Goal: Task Accomplishment & Management: Manage account settings

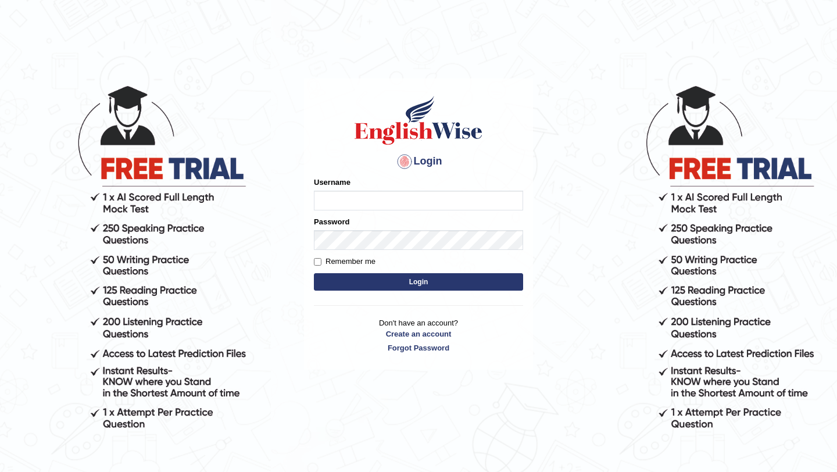
type input "Hannah_2025"
click at [317, 264] on input "Remember me" at bounding box center [318, 262] width 8 height 8
checkbox input "true"
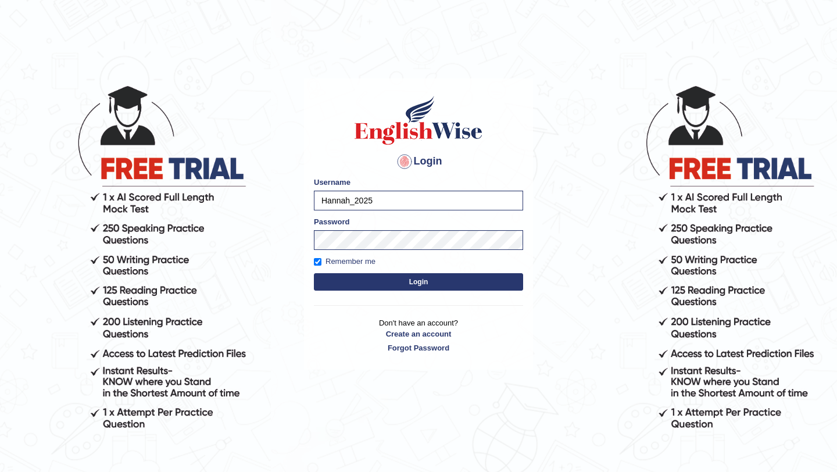
click at [334, 285] on button "Login" at bounding box center [418, 281] width 209 height 17
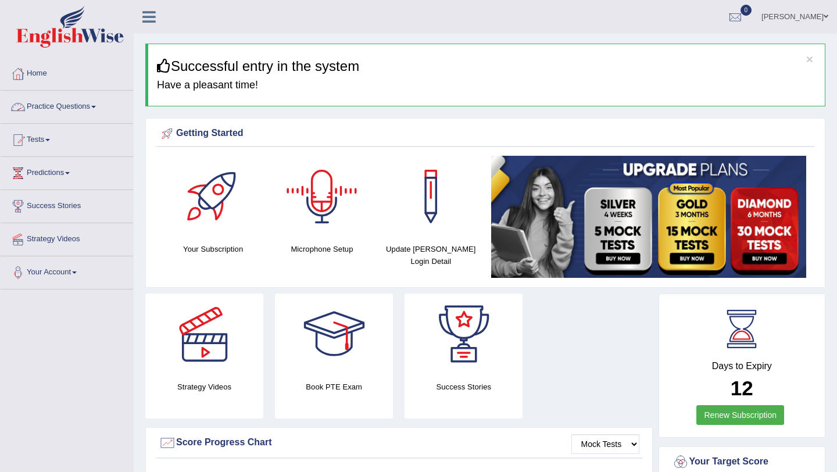
click at [94, 99] on link "Practice Questions" at bounding box center [67, 105] width 132 height 29
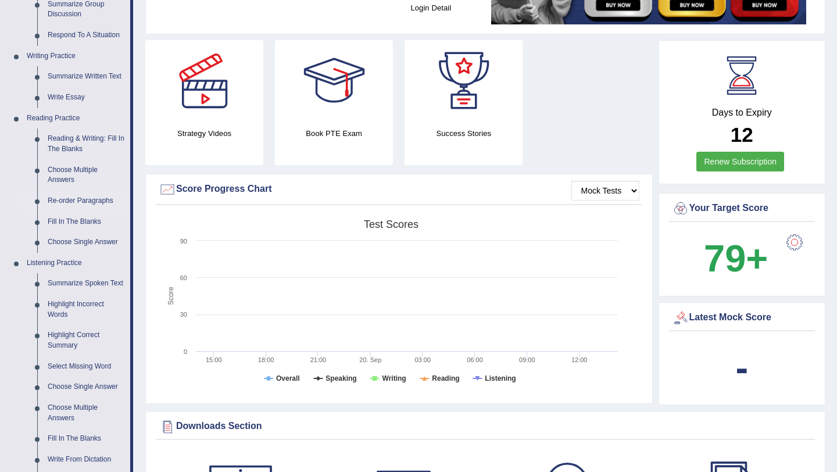
scroll to position [276, 0]
